Goal: Transaction & Acquisition: Purchase product/service

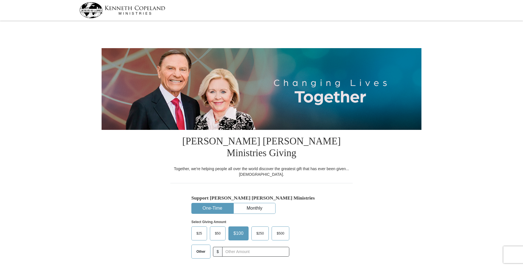
select select "GA"
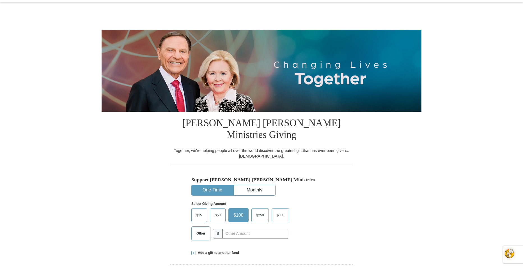
scroll to position [28, 0]
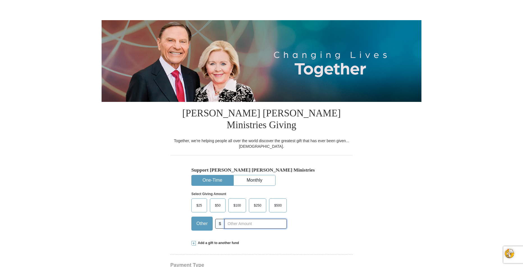
click at [230, 219] on input "text" at bounding box center [255, 224] width 62 height 10
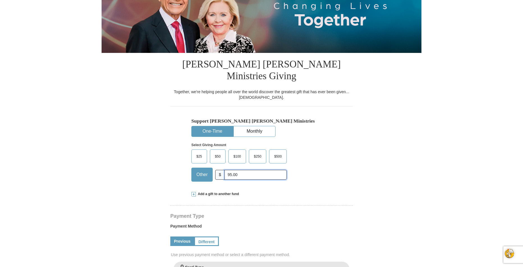
scroll to position [84, 0]
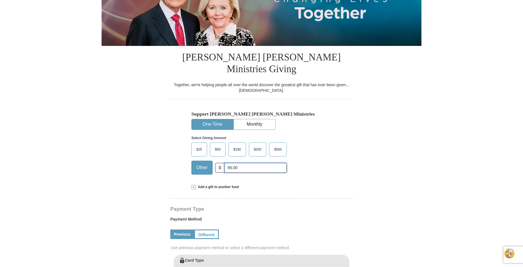
type input "95.00"
click at [377, 198] on form "[PERSON_NAME] [PERSON_NAME] Ministries Giving Together, we're helping people al…" at bounding box center [261, 247] width 320 height 619
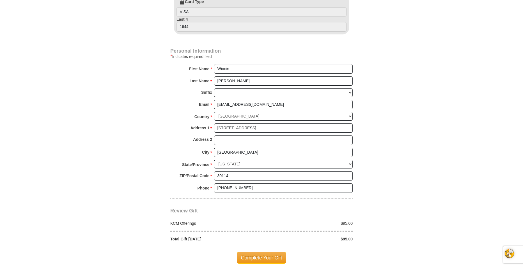
scroll to position [392, 0]
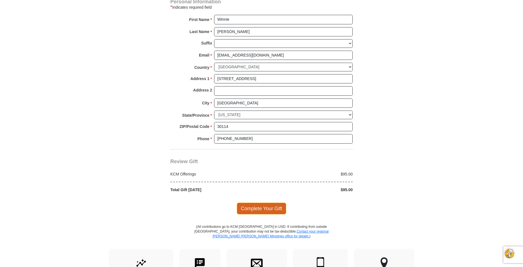
click at [264, 203] on span "Complete Your Gift" at bounding box center [262, 209] width 50 height 12
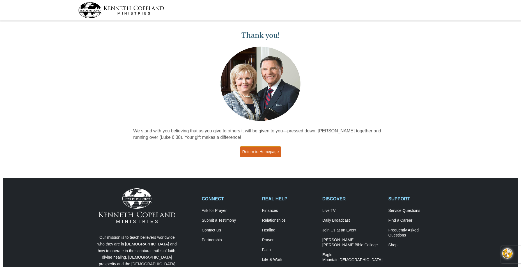
click at [259, 149] on link "Return to Homepage" at bounding box center [260, 152] width 41 height 11
